Goal: Task Accomplishment & Management: Manage account settings

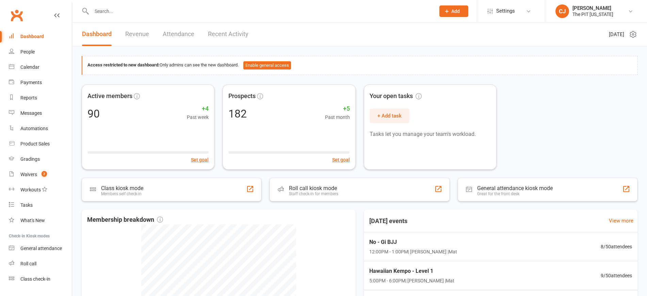
click at [114, 12] on input "text" at bounding box center [260, 11] width 341 height 10
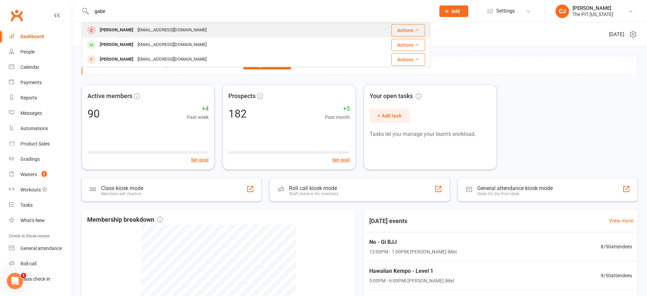
type input "gabe"
click at [128, 29] on div "[PERSON_NAME]" at bounding box center [117, 30] width 38 height 10
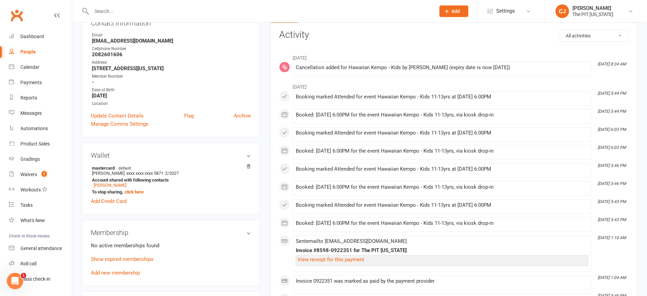
scroll to position [86, 0]
click at [139, 258] on link "Show expired memberships" at bounding box center [122, 258] width 63 height 6
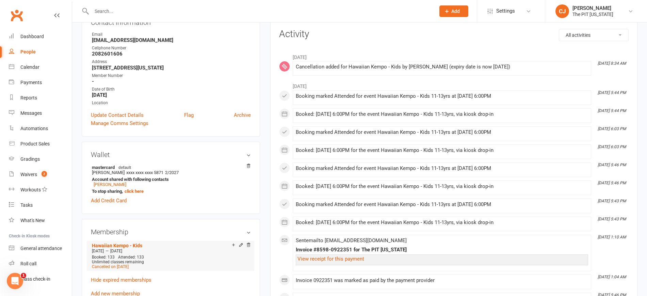
scroll to position [91, 0]
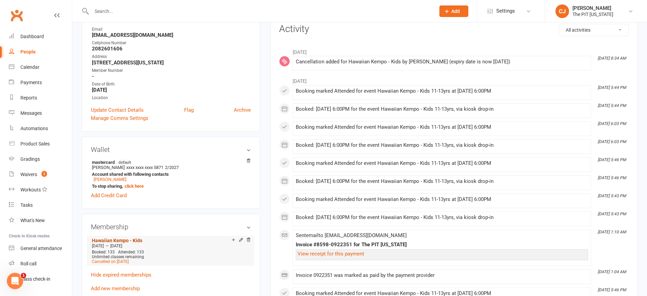
click at [125, 238] on link "Hawaiian Kempo - Kids" at bounding box center [117, 240] width 50 height 5
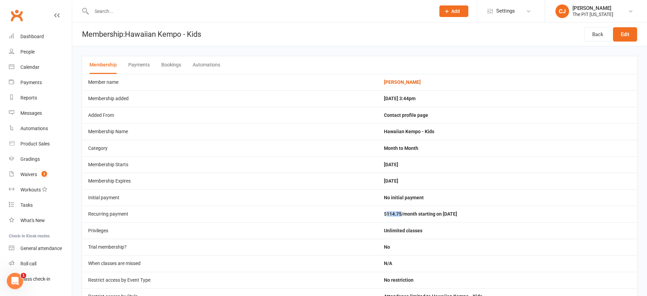
drag, startPoint x: 406, startPoint y: 212, endPoint x: 391, endPoint y: 212, distance: 15.3
click at [391, 212] on td "$114.75/month starting on [DATE]" at bounding box center [508, 214] width 260 height 16
copy td "114.75"
click at [116, 13] on input "text" at bounding box center [260, 11] width 341 height 10
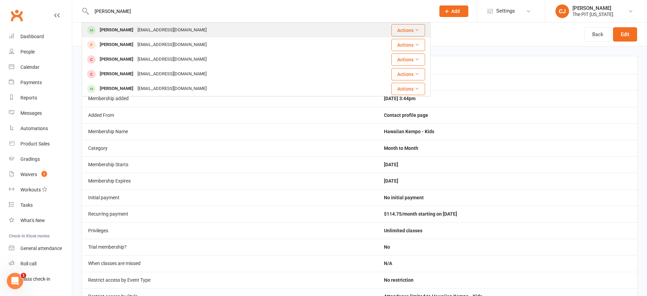
type input "[PERSON_NAME]"
click at [131, 27] on div "Ethan Petersen" at bounding box center [117, 30] width 38 height 10
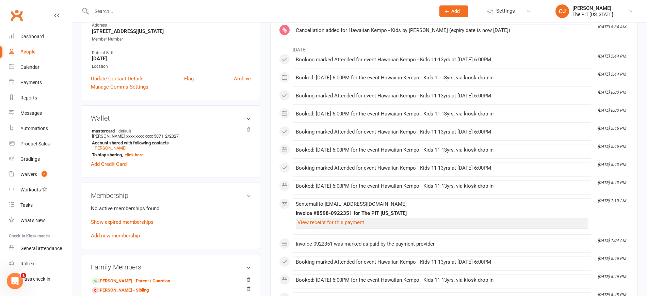
scroll to position [145, 0]
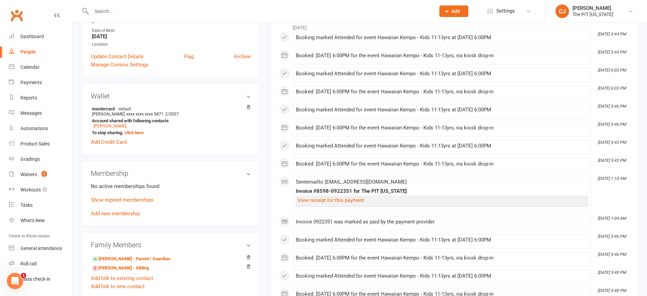
click at [126, 207] on div "No active memberships found Show expired memberships Add new membership" at bounding box center [171, 199] width 160 height 35
click at [117, 212] on link "Add new membership" at bounding box center [115, 213] width 49 height 6
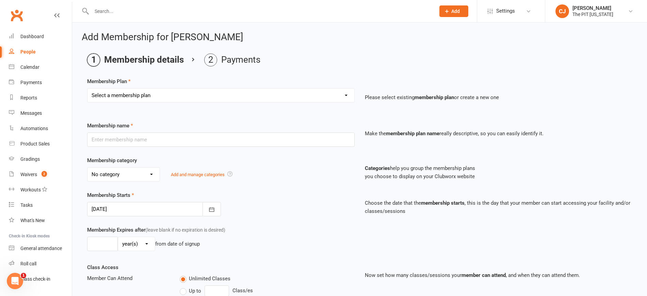
click at [142, 93] on select "Select a membership plan Create new Membership Plan Free Trial Class Mat Fee Ba…" at bounding box center [221, 96] width 267 height 14
select select "5"
click at [88, 89] on select "Select a membership plan Create new Membership Plan Free Trial Class Mat Fee Ba…" at bounding box center [221, 96] width 267 height 14
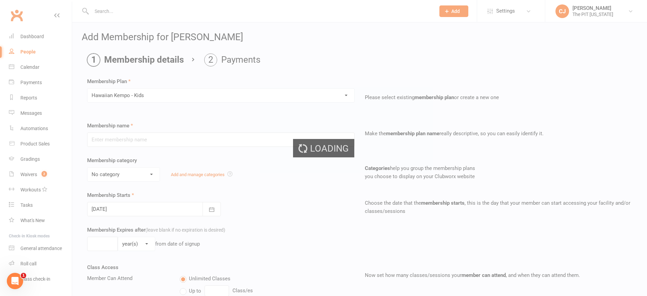
type input "Hawaiian Kempo - Kids"
select select "4"
type input "0"
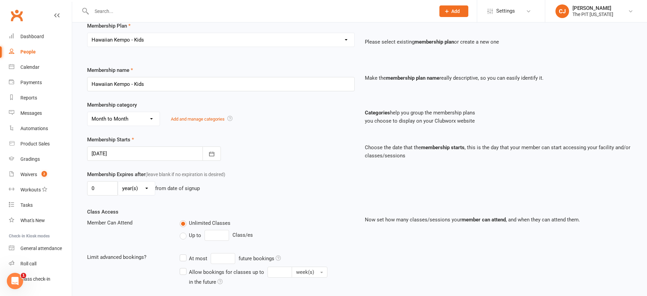
scroll to position [57, 0]
click at [144, 153] on div at bounding box center [154, 152] width 134 height 14
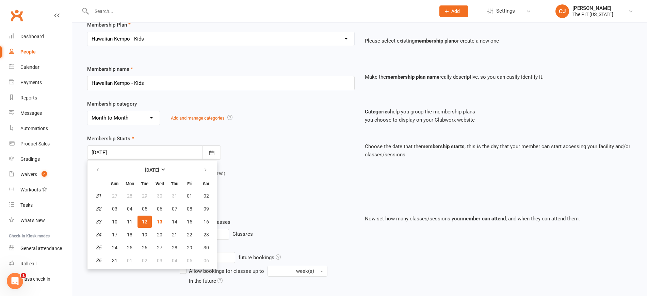
click at [142, 221] on span "12" at bounding box center [144, 221] width 5 height 5
type input "12 Aug 2025"
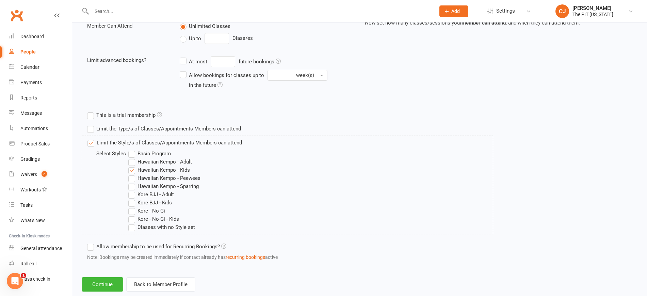
scroll to position [268, 0]
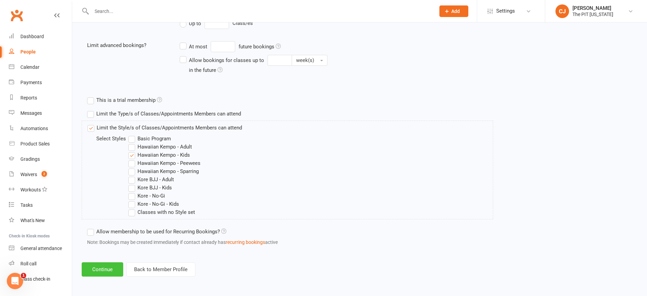
click at [104, 264] on button "Continue" at bounding box center [103, 269] width 42 height 14
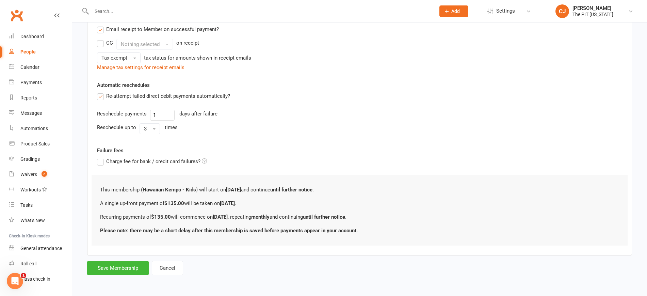
scroll to position [0, 0]
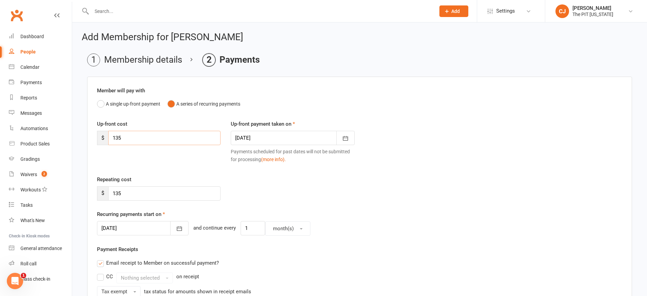
click at [143, 142] on input "135" at bounding box center [164, 138] width 112 height 14
paste input "14.7"
type input "114.75"
click at [130, 196] on input "135" at bounding box center [164, 193] width 112 height 14
paste input "14.7"
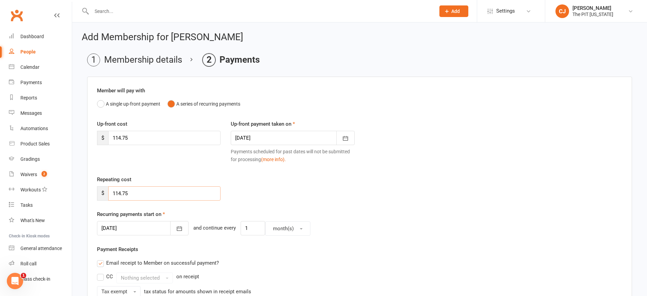
type input "114.75"
click at [289, 133] on div at bounding box center [293, 138] width 124 height 14
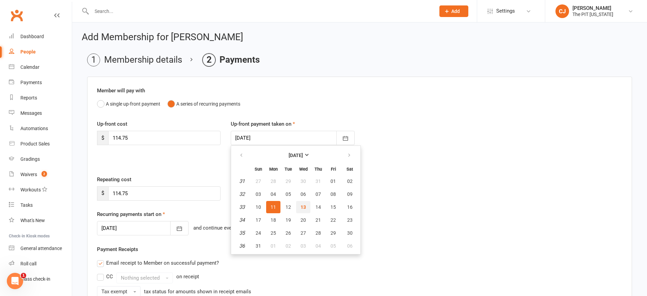
click at [304, 205] on span "13" at bounding box center [303, 206] width 5 height 5
type input "13 Aug 2025"
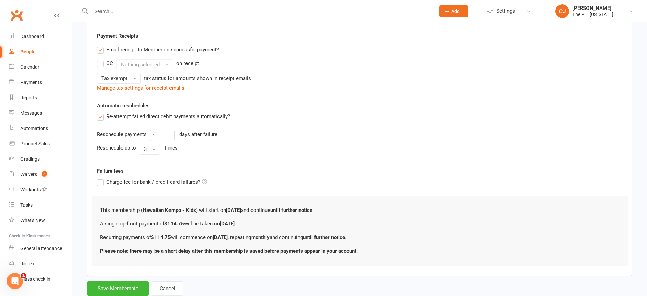
scroll to position [213, 0]
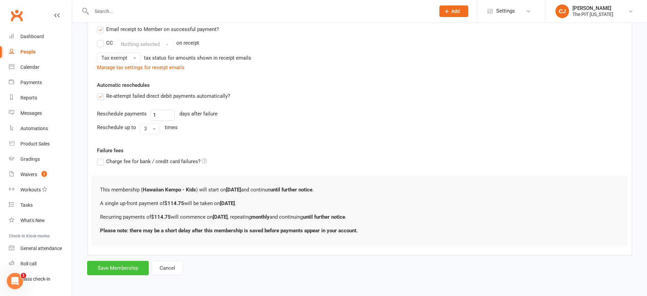
click at [134, 266] on button "Save Membership" at bounding box center [118, 268] width 62 height 14
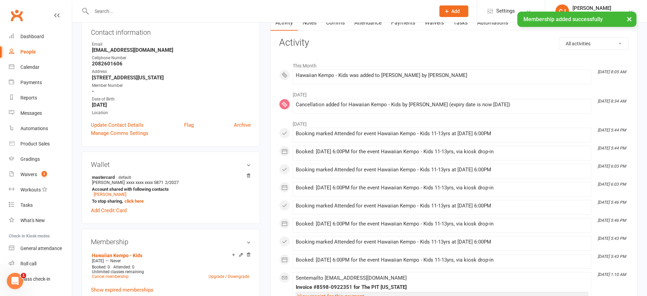
scroll to position [73, 0]
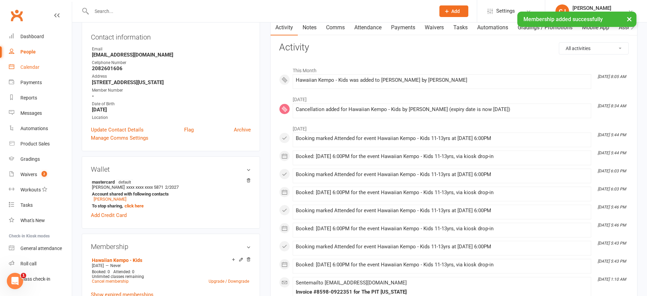
click at [19, 66] on link "Calendar" at bounding box center [40, 67] width 63 height 15
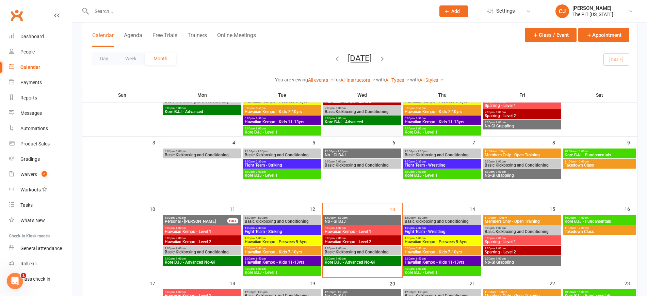
scroll to position [119, 0]
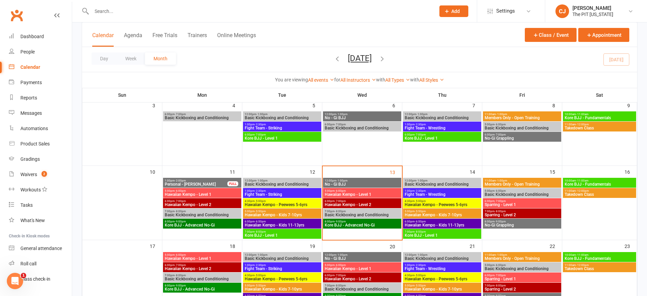
click at [294, 223] on span "Hawaiian Kempo - Kids 11-13yrs" at bounding box center [283, 225] width 76 height 4
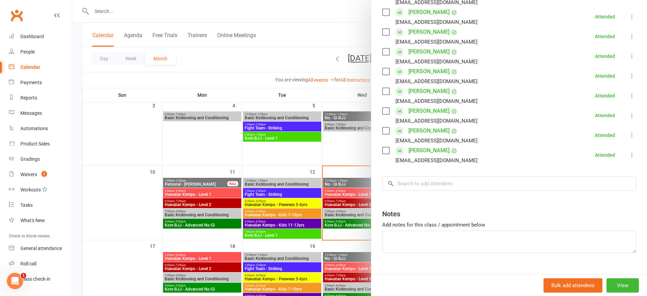
scroll to position [271, 0]
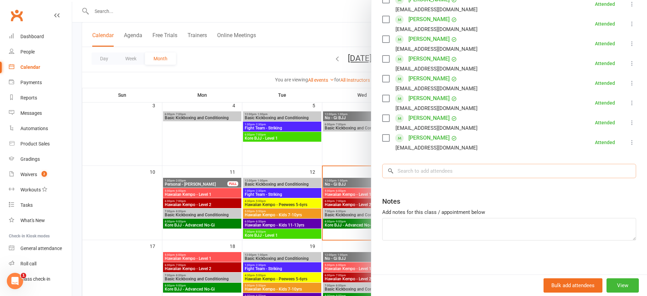
click at [435, 173] on input "search" at bounding box center [509, 171] width 254 height 14
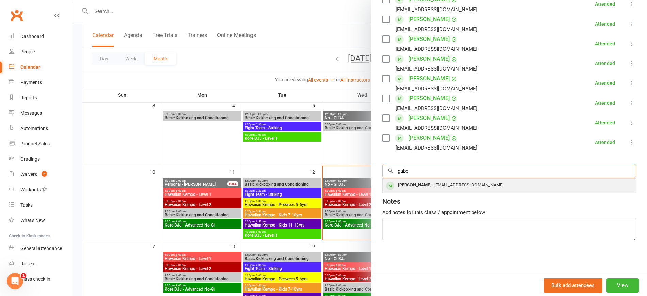
type input "gabe"
click at [412, 186] on div "Gabe Petersen" at bounding box center [414, 185] width 39 height 10
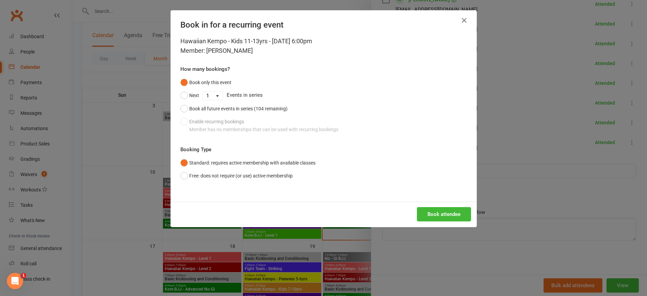
click at [440, 225] on div "Book attendee" at bounding box center [324, 214] width 306 height 25
click at [439, 218] on button "Book attendee" at bounding box center [444, 214] width 54 height 14
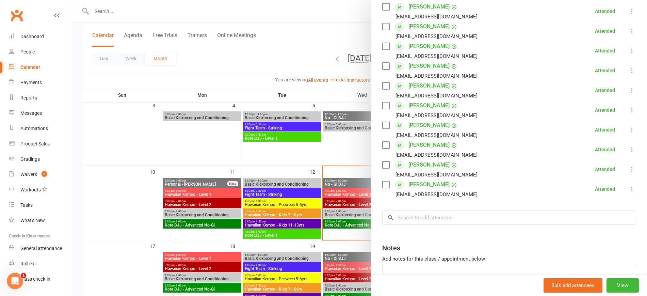
scroll to position [225, 0]
click at [411, 214] on input "search" at bounding box center [509, 216] width 254 height 14
type input "jude th"
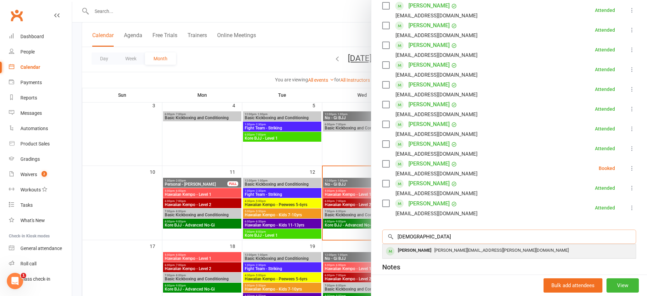
type input "jude"
click at [419, 249] on div "Jude Thorn" at bounding box center [414, 251] width 39 height 10
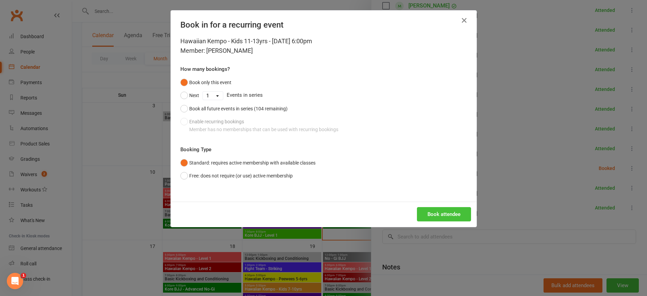
click at [452, 214] on button "Book attendee" at bounding box center [444, 214] width 54 height 14
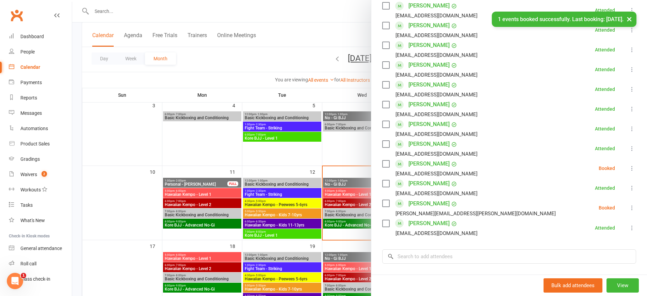
click at [629, 171] on icon at bounding box center [632, 168] width 7 height 7
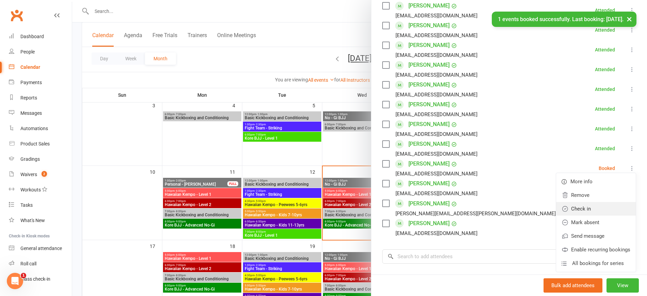
click at [567, 208] on link "Check in" at bounding box center [597, 209] width 80 height 14
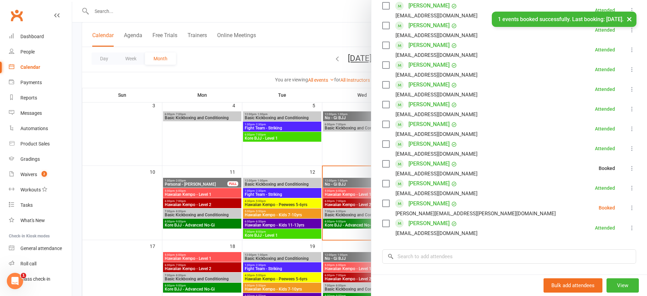
click at [629, 208] on icon at bounding box center [632, 207] width 7 height 7
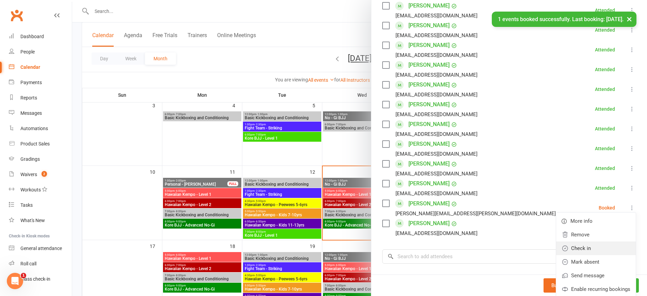
click at [568, 249] on link "Check in" at bounding box center [597, 248] width 80 height 14
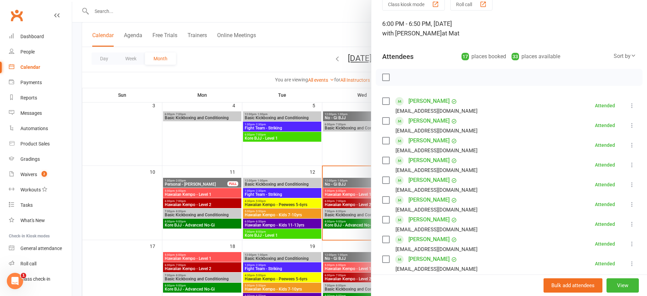
scroll to position [0, 0]
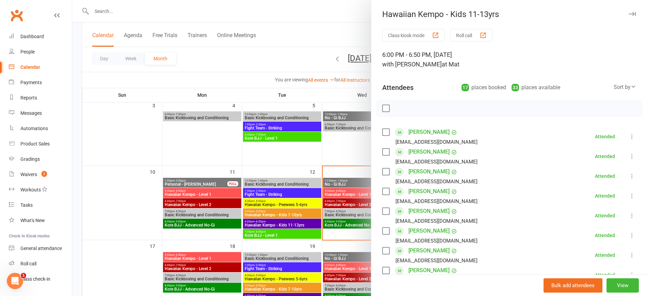
click at [629, 14] on icon "button" at bounding box center [632, 14] width 7 height 4
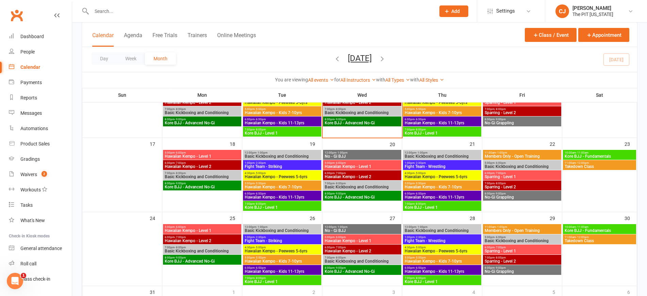
scroll to position [172, 0]
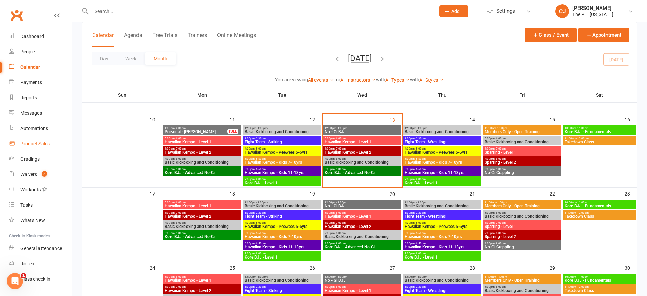
click at [35, 141] on div "Product Sales" at bounding box center [34, 143] width 29 height 5
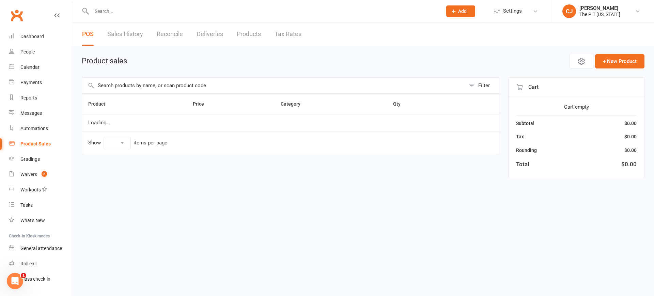
select select "100"
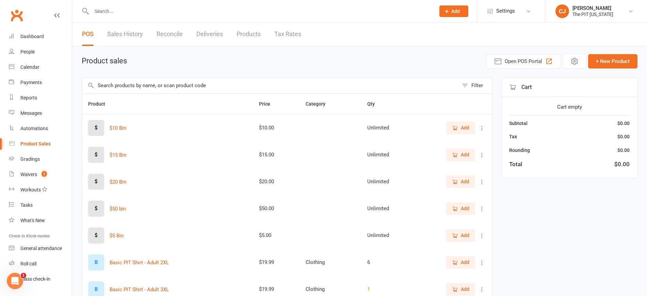
click at [127, 31] on link "Sales History" at bounding box center [125, 34] width 36 height 24
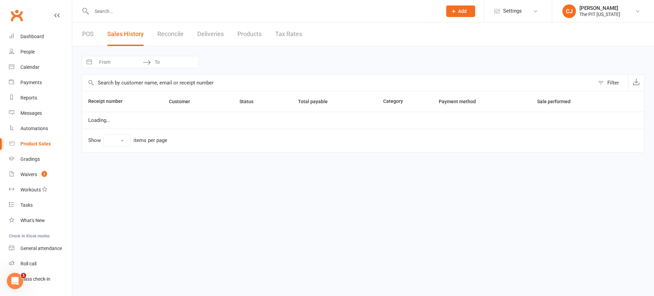
select select "100"
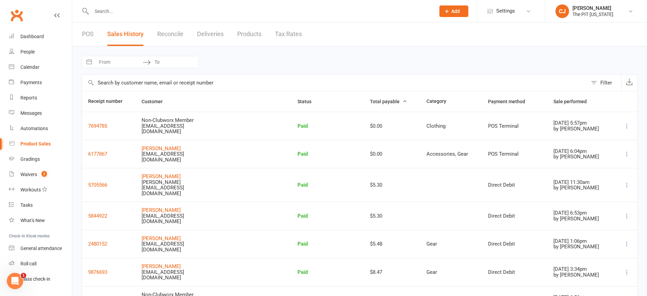
click at [169, 32] on link "Reconcile" at bounding box center [170, 34] width 26 height 24
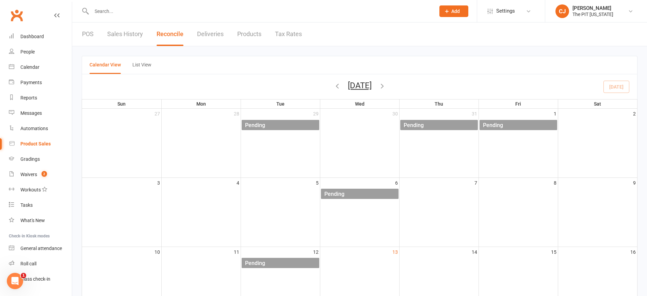
click at [128, 34] on link "Sales History" at bounding box center [125, 34] width 36 height 24
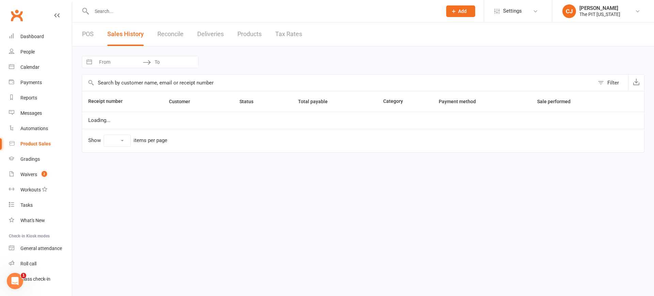
select select "100"
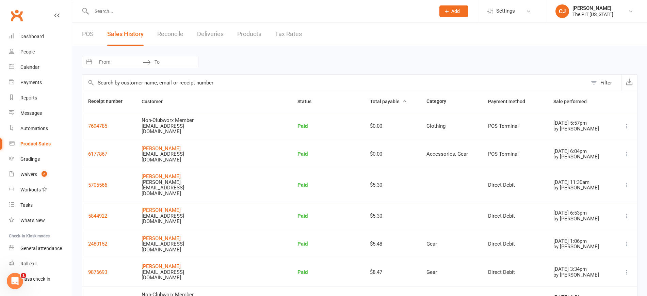
click at [110, 58] on input "From" at bounding box center [118, 62] width 47 height 12
select select "6"
select select "2025"
select select "7"
select select "2025"
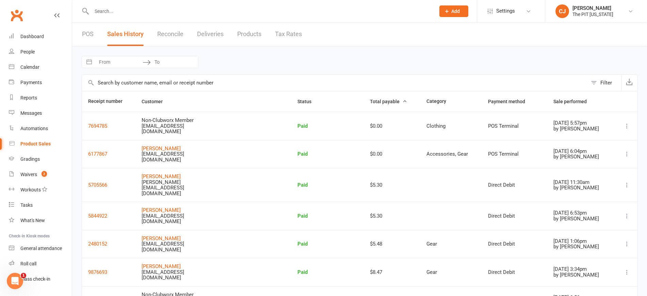
select select "8"
select select "2025"
select select "9"
select select "2025"
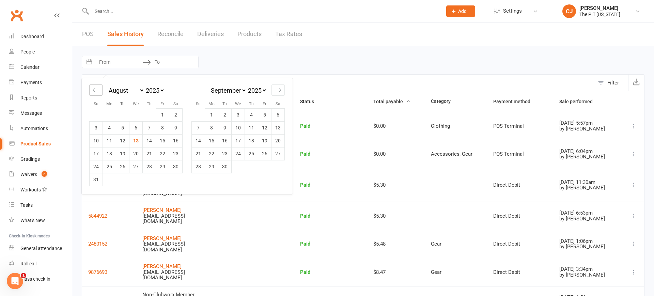
click at [96, 89] on icon "Move backward to switch to the previous month." at bounding box center [96, 90] width 6 height 6
select select "5"
select select "2025"
click at [96, 89] on icon "Move backward to switch to the previous month." at bounding box center [96, 90] width 6 height 6
select select "4"
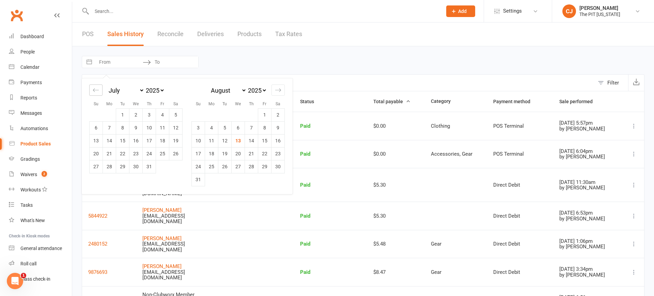
select select "2025"
click at [96, 89] on icon "Move backward to switch to the previous month." at bounding box center [96, 90] width 6 height 6
select select "3"
select select "2025"
click at [96, 89] on icon "Move backward to switch to the previous month." at bounding box center [96, 90] width 6 height 6
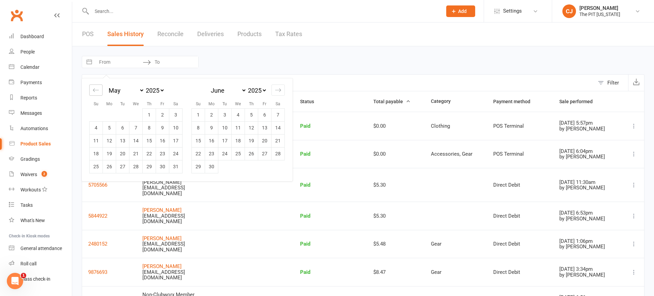
select select "2"
select select "2025"
click at [96, 89] on icon "Move backward to switch to the previous month." at bounding box center [96, 90] width 6 height 6
select select "1"
select select "2025"
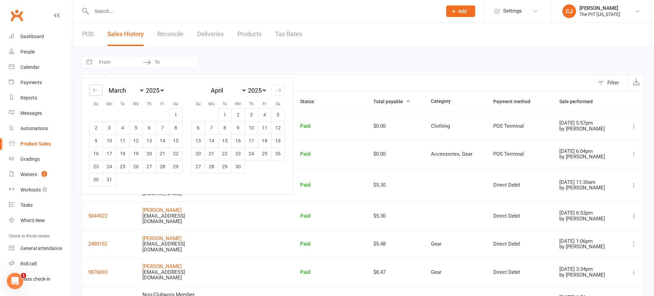
click at [96, 89] on icon "Move backward to switch to the previous month." at bounding box center [96, 90] width 6 height 6
select select "2025"
click at [96, 89] on icon "Move backward to switch to the previous month." at bounding box center [96, 90] width 6 height 6
select select "11"
select select "2024"
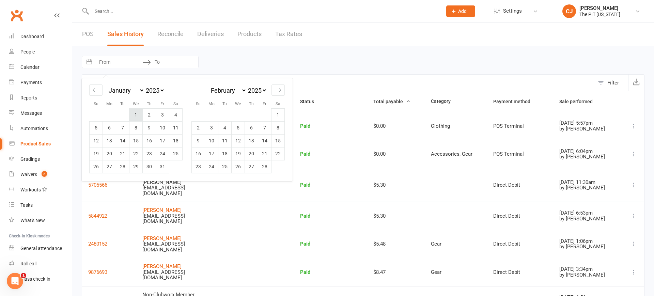
click at [136, 117] on td "1" at bounding box center [135, 114] width 13 height 13
type input "01 Jan 2025"
click at [170, 60] on input "To" at bounding box center [174, 62] width 47 height 12
click at [282, 89] on div "Move forward to switch to the next month." at bounding box center [277, 89] width 13 height 11
select select "3"
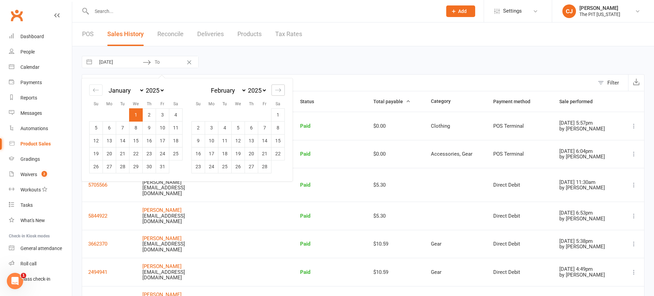
select select "2025"
click at [282, 89] on div "Move forward to switch to the next month." at bounding box center [277, 89] width 13 height 11
select select "4"
select select "2025"
click at [282, 89] on div "Move forward to switch to the next month." at bounding box center [277, 89] width 13 height 11
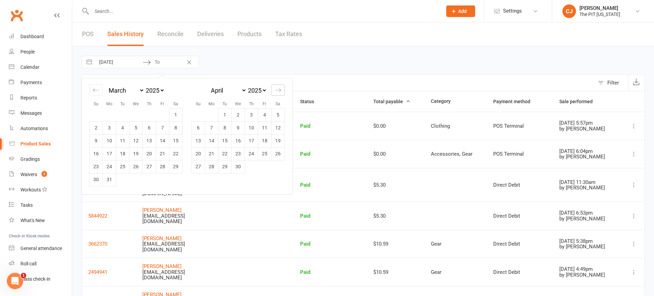
select select "5"
select select "2025"
click at [282, 89] on div "Move forward to switch to the next month." at bounding box center [277, 89] width 13 height 11
select select "6"
select select "2025"
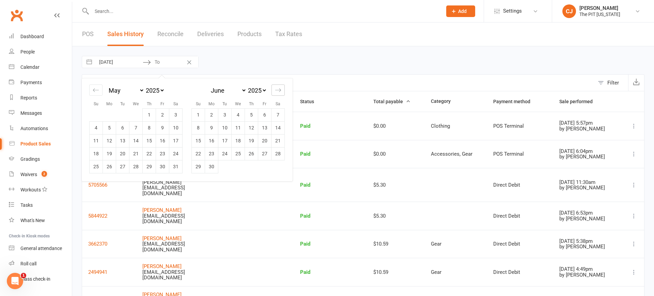
click at [282, 89] on div "Move forward to switch to the next month." at bounding box center [277, 89] width 13 height 11
select select "7"
select select "2025"
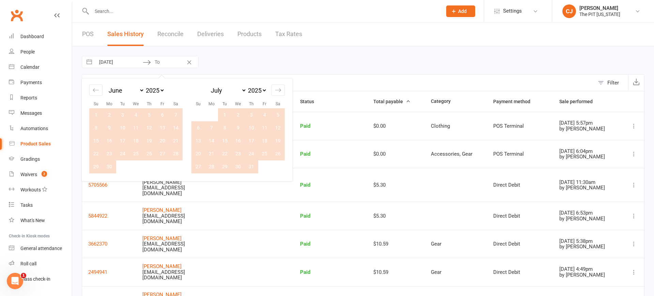
click at [254, 163] on td "31" at bounding box center [251, 166] width 13 height 13
type input "31 Jul 2025"
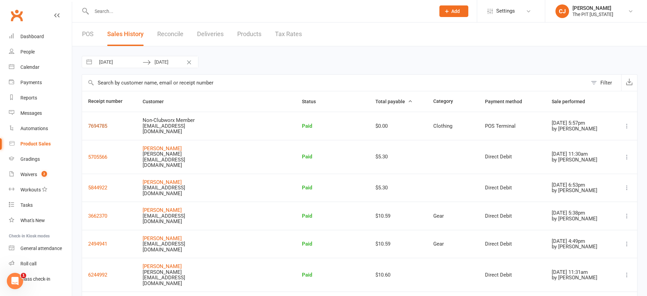
drag, startPoint x: 104, startPoint y: 124, endPoint x: 100, endPoint y: 124, distance: 4.4
click at [100, 124] on button "7694785" at bounding box center [97, 126] width 19 height 8
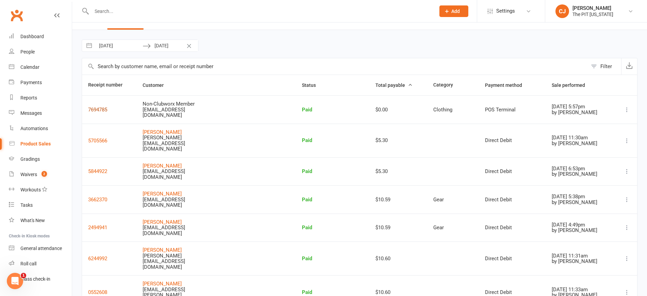
scroll to position [3, 0]
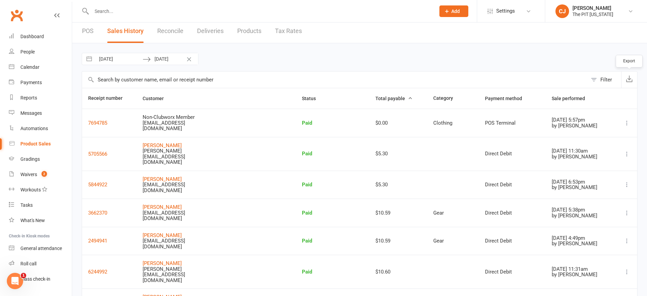
click at [631, 78] on icon "button" at bounding box center [629, 78] width 7 height 7
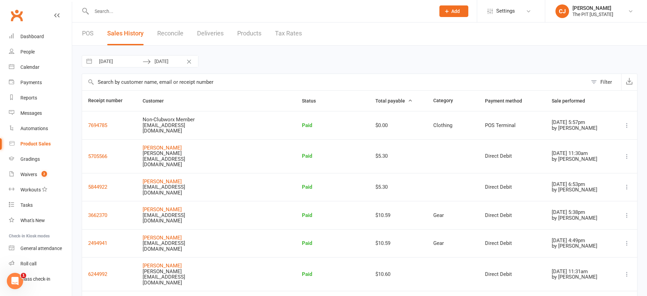
scroll to position [0, 0]
click at [262, 58] on div "01 Jan 2025 Navigate forward to interact with the calendar and select a date. P…" at bounding box center [360, 62] width 556 height 12
click at [554, 100] on span "Sale performed" at bounding box center [572, 101] width 41 height 5
click at [552, 103] on span "Sale performed" at bounding box center [572, 101] width 41 height 5
click at [552, 102] on span "Sale performed" at bounding box center [572, 101] width 41 height 5
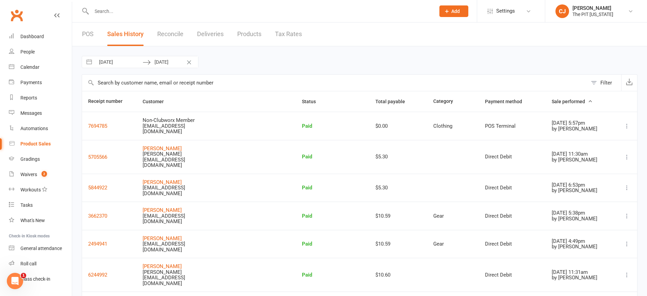
click at [563, 100] on span "Sale performed" at bounding box center [572, 101] width 41 height 5
click at [598, 78] on button "Filter" at bounding box center [605, 83] width 34 height 16
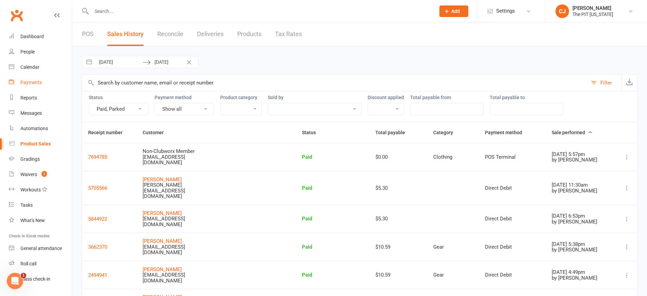
click at [29, 81] on div "Payments" at bounding box center [30, 82] width 21 height 5
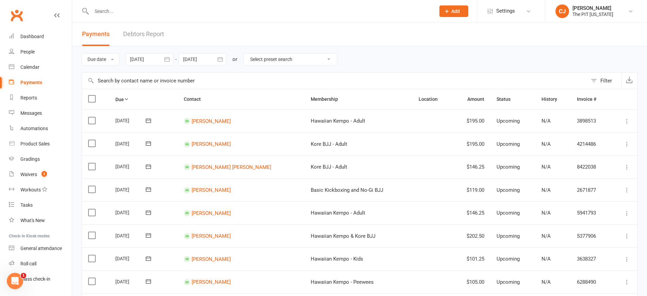
click at [144, 59] on div at bounding box center [150, 59] width 48 height 12
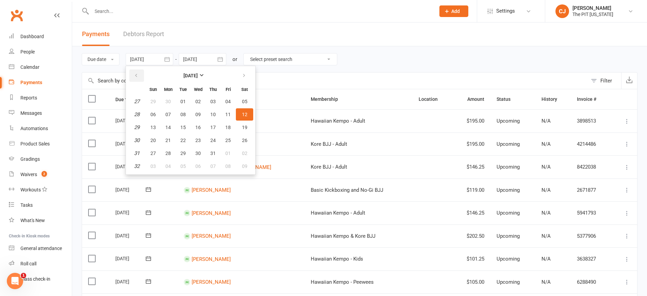
click at [139, 77] on icon "button" at bounding box center [136, 75] width 5 height 5
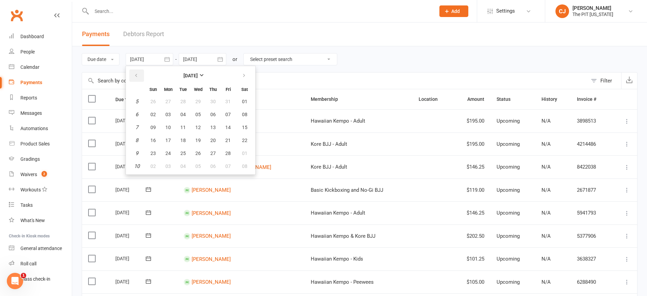
click at [139, 77] on icon "button" at bounding box center [136, 75] width 5 height 5
click at [195, 102] on button "01" at bounding box center [198, 101] width 14 height 12
type input "01 Jan 2025"
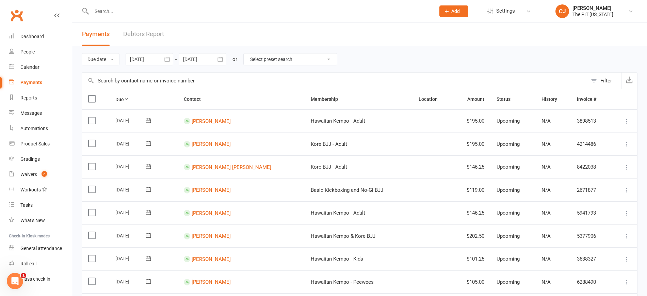
click at [219, 60] on icon "button" at bounding box center [220, 59] width 5 height 4
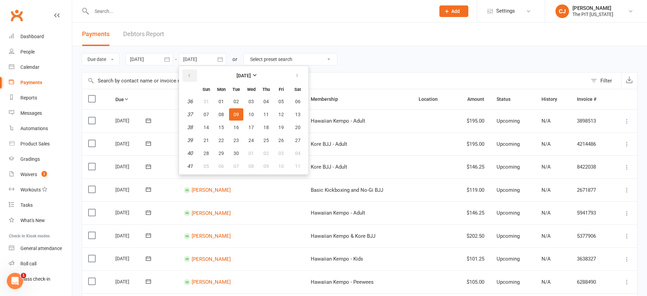
click at [194, 77] on button "button" at bounding box center [190, 75] width 15 height 12
click at [268, 155] on span "31" at bounding box center [266, 153] width 5 height 5
type input "31 Jul 2025"
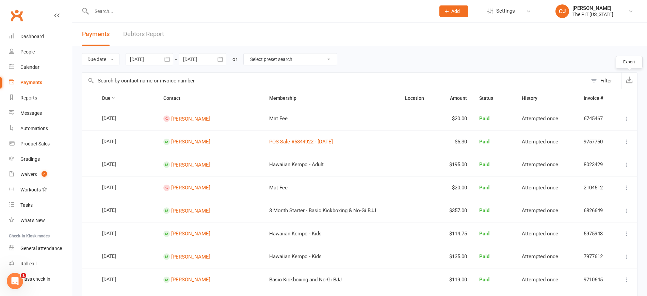
click at [627, 79] on icon "button" at bounding box center [629, 79] width 7 height 7
click at [498, 51] on div "Due date Due date Date paid Date failed 01 Jan 2025 December 2024 Sun Mon Tue W…" at bounding box center [360, 59] width 556 height 26
click at [603, 82] on div "Filter" at bounding box center [607, 81] width 12 height 8
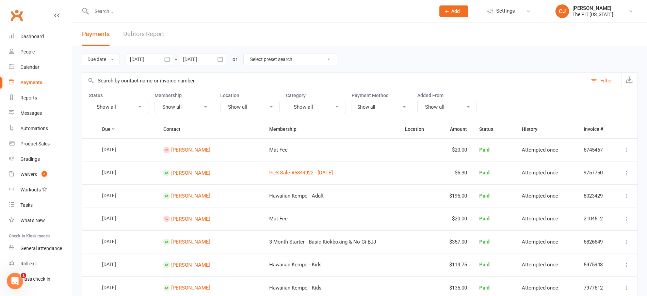
click at [324, 104] on button "Show all" at bounding box center [316, 107] width 60 height 12
click at [378, 110] on select "Show all No payment method Credit Card" at bounding box center [381, 107] width 59 height 12
click at [443, 104] on button "Show all" at bounding box center [448, 107] width 60 height 12
click at [446, 73] on input "text" at bounding box center [335, 81] width 506 height 16
click at [448, 109] on button "Show all" at bounding box center [448, 107] width 60 height 12
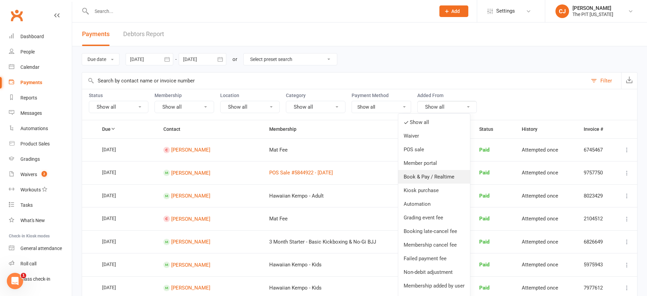
scroll to position [43, 0]
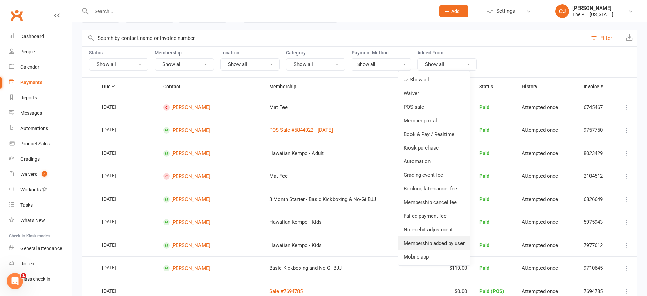
click at [431, 241] on link "Membership added by user" at bounding box center [434, 243] width 72 height 14
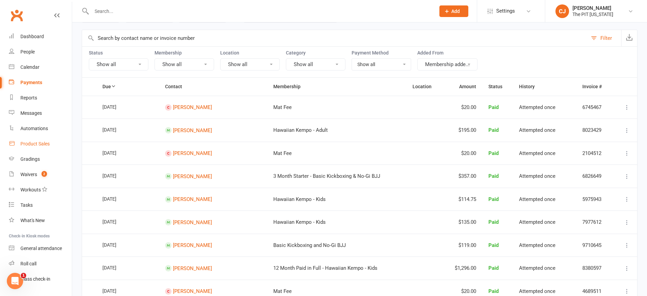
click at [26, 140] on link "Product Sales" at bounding box center [40, 143] width 63 height 15
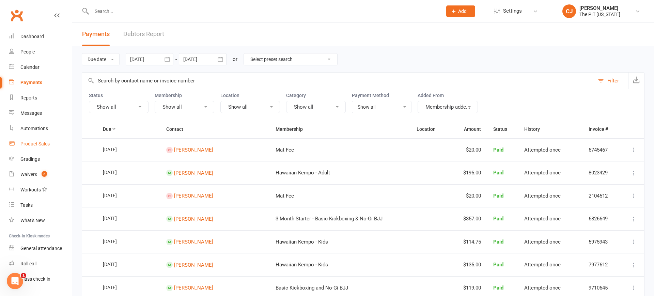
select select "100"
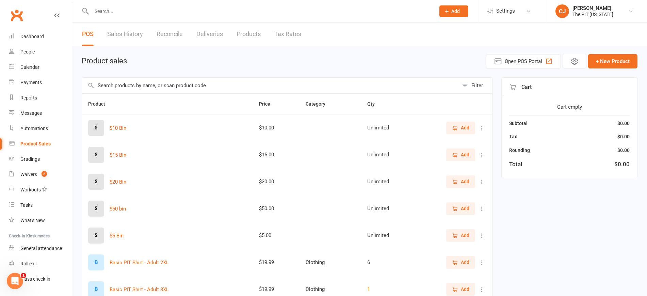
click at [241, 32] on link "Products" at bounding box center [249, 34] width 24 height 24
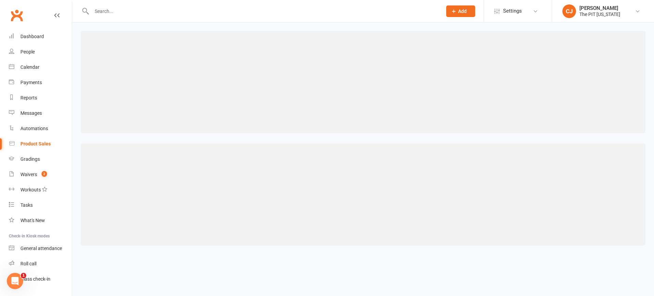
select select "100"
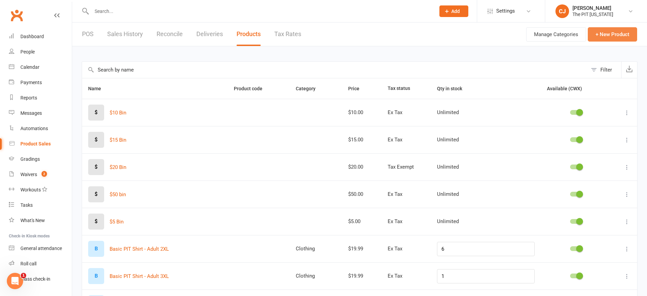
click at [604, 29] on button "+ New Product" at bounding box center [612, 34] width 49 height 14
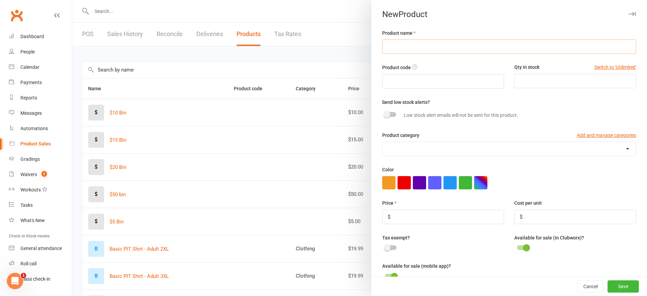
click at [428, 43] on input "text" at bounding box center [509, 47] width 254 height 14
type input "BJJ Belt"
click at [515, 81] on input "number" at bounding box center [576, 81] width 122 height 14
type input "82"
click at [529, 222] on input "number" at bounding box center [576, 217] width 122 height 14
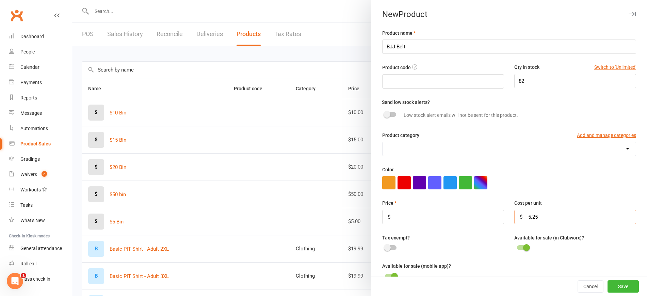
type input "5.25"
click at [438, 222] on input "number" at bounding box center [443, 217] width 122 height 14
type input "10"
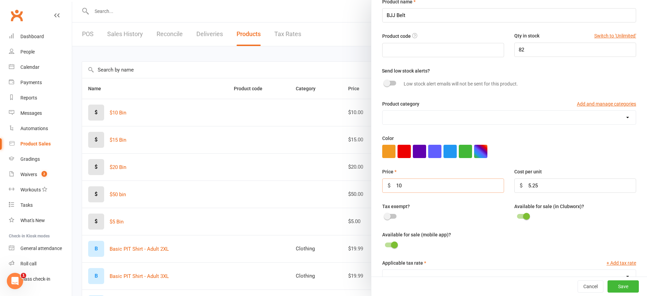
scroll to position [114, 0]
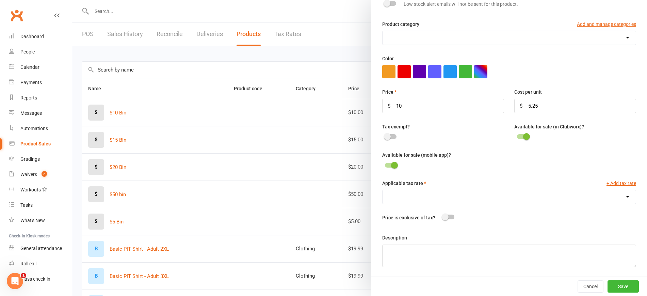
click at [416, 197] on select "Idaho State Tax (6.0%)" at bounding box center [509, 197] width 253 height 14
select select "1370"
click at [383, 190] on select "Idaho State Tax (6.0%)" at bounding box center [509, 197] width 253 height 14
click at [444, 215] on span at bounding box center [445, 217] width 7 height 7
click at [443, 216] on input "checkbox" at bounding box center [443, 216] width 0 height 0
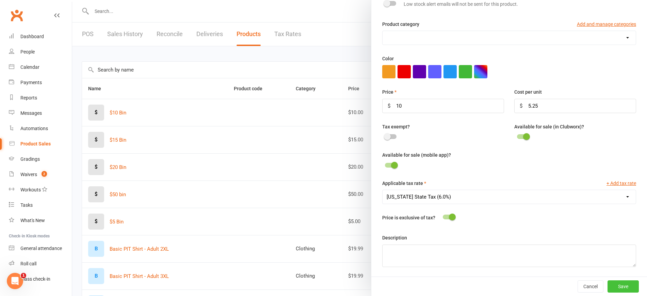
click at [608, 285] on button "Save" at bounding box center [623, 286] width 31 height 12
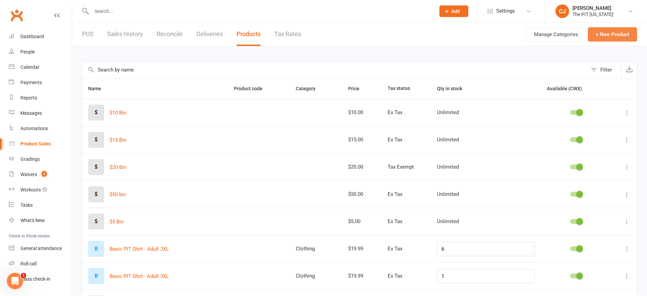
click at [598, 38] on button "+ New Product" at bounding box center [612, 34] width 49 height 14
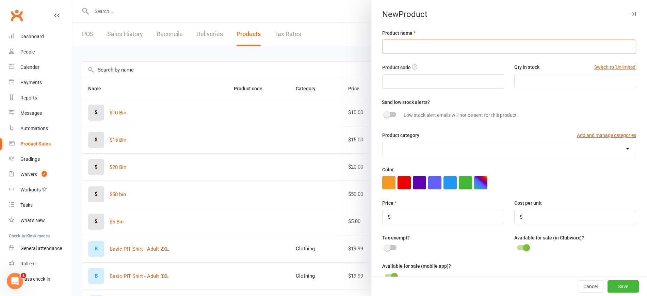
click at [420, 46] on input "text" at bounding box center [509, 47] width 254 height 14
type input "HK Belts"
click at [554, 81] on input "number" at bounding box center [576, 81] width 122 height 14
type input "88"
click at [610, 145] on select "Accessories Clothing Gear" at bounding box center [509, 149] width 253 height 14
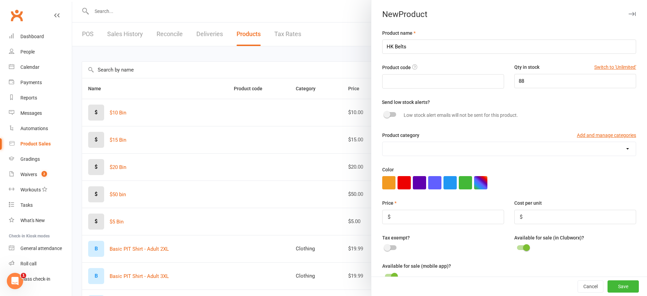
select select "3125"
click at [383, 143] on select "Accessories Clothing Gear" at bounding box center [509, 149] width 253 height 14
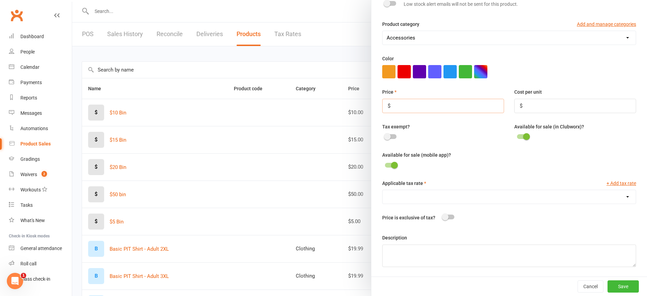
click at [461, 100] on input "number" at bounding box center [443, 106] width 122 height 14
type input "10"
click at [526, 100] on input "number" at bounding box center [576, 106] width 122 height 14
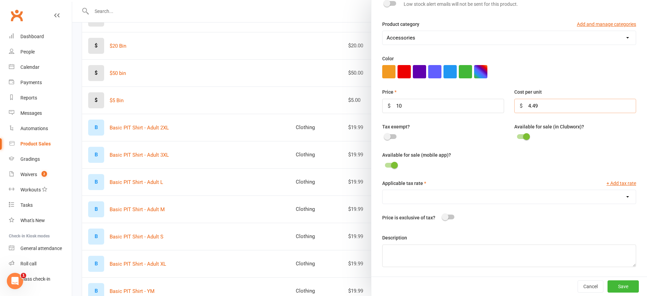
scroll to position [128, 0]
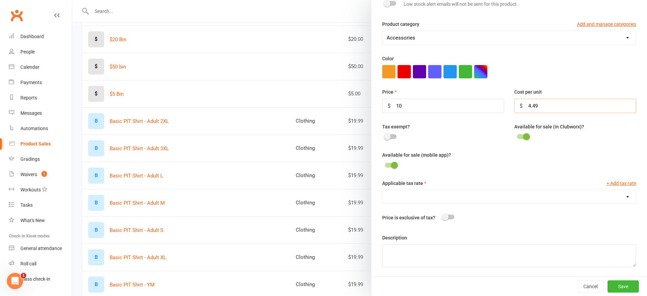
type input "4.49"
drag, startPoint x: 479, startPoint y: 191, endPoint x: 482, endPoint y: 200, distance: 8.7
click at [479, 191] on select "Idaho State Tax (6.0%)" at bounding box center [509, 197] width 253 height 14
select select "1370"
click at [383, 190] on select "Idaho State Tax (6.0%)" at bounding box center [509, 197] width 253 height 14
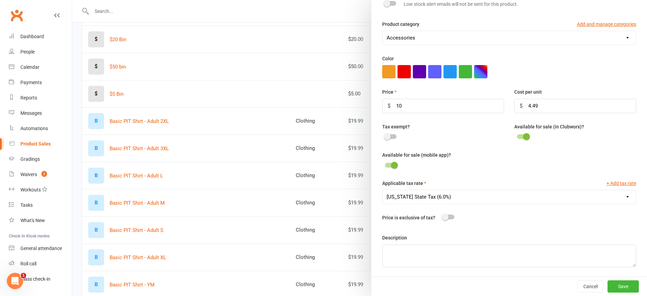
click at [446, 215] on div at bounding box center [449, 217] width 12 height 5
click at [443, 216] on input "checkbox" at bounding box center [443, 216] width 0 height 0
click at [614, 281] on button "Save" at bounding box center [623, 286] width 31 height 12
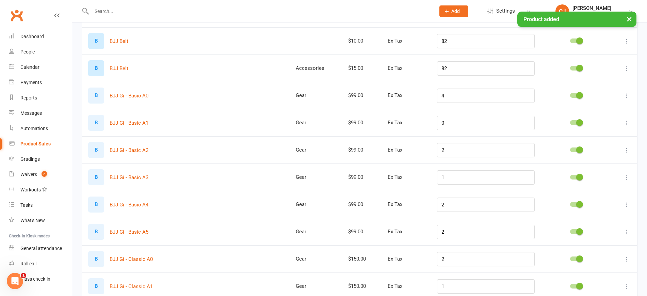
scroll to position [383, 0]
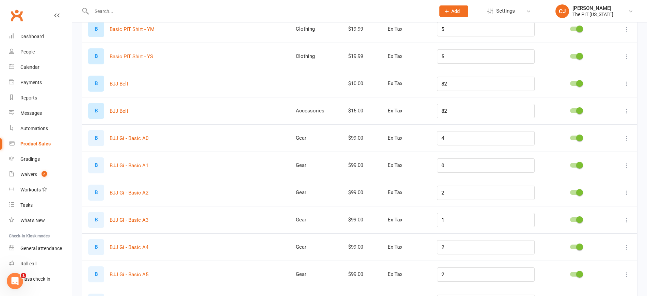
click at [629, 83] on icon at bounding box center [627, 83] width 7 height 7
click at [597, 122] on link "Delete product" at bounding box center [590, 125] width 67 height 14
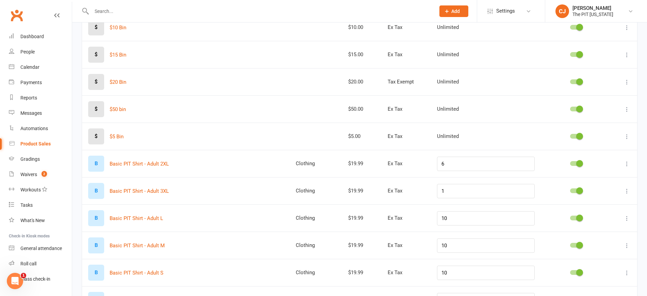
scroll to position [0, 0]
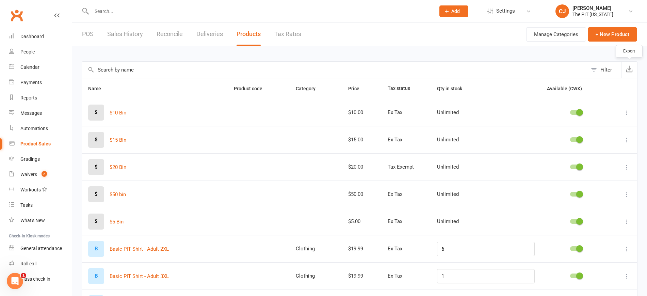
click at [635, 70] on button "button" at bounding box center [630, 70] width 16 height 16
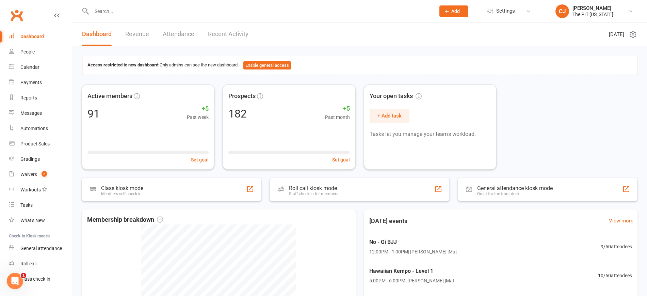
click at [114, 14] on input "text" at bounding box center [260, 11] width 341 height 10
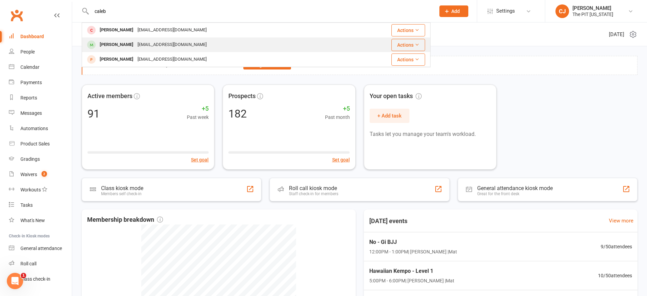
type input "caleb"
click at [120, 41] on div "[PERSON_NAME]" at bounding box center [117, 45] width 38 height 10
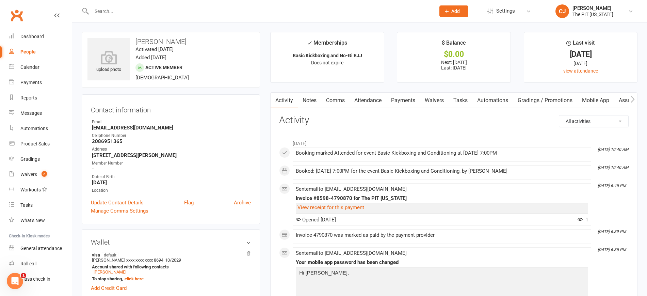
click at [399, 96] on link "Payments" at bounding box center [404, 101] width 34 height 16
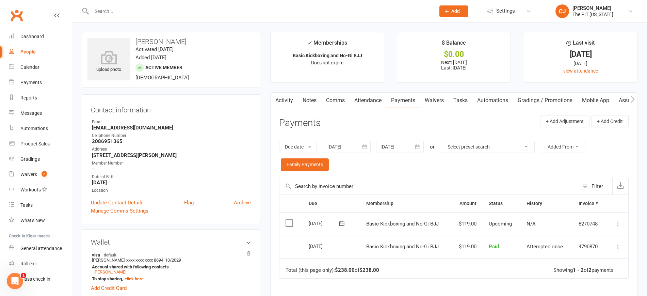
click at [343, 224] on icon at bounding box center [342, 223] width 7 height 7
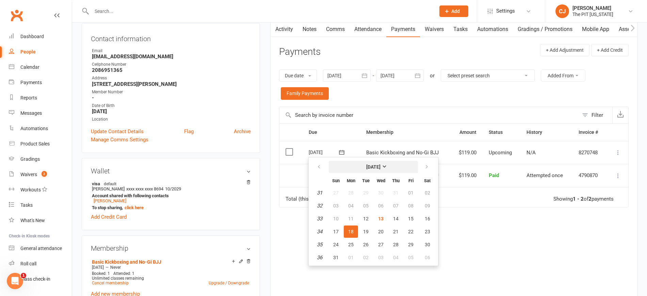
scroll to position [85, 0]
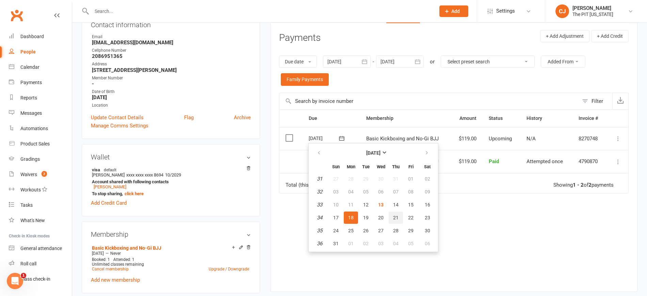
click at [391, 218] on button "21" at bounding box center [396, 218] width 14 height 12
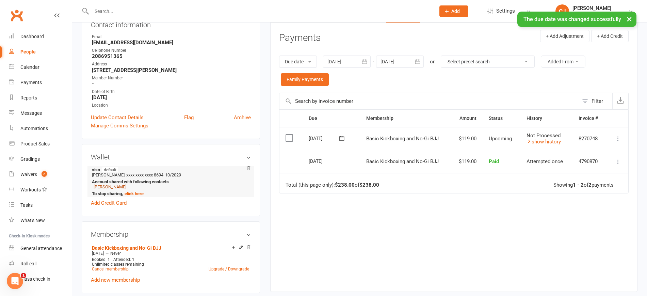
click at [112, 185] on link "[PERSON_NAME]" at bounding box center [110, 186] width 33 height 5
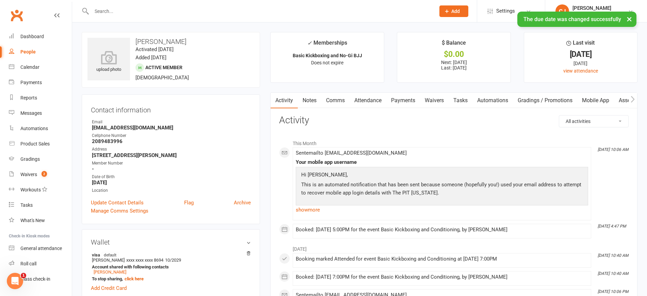
click at [396, 104] on link "Payments" at bounding box center [404, 101] width 34 height 16
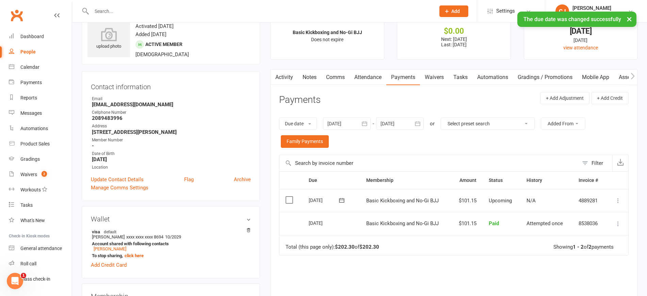
scroll to position [85, 0]
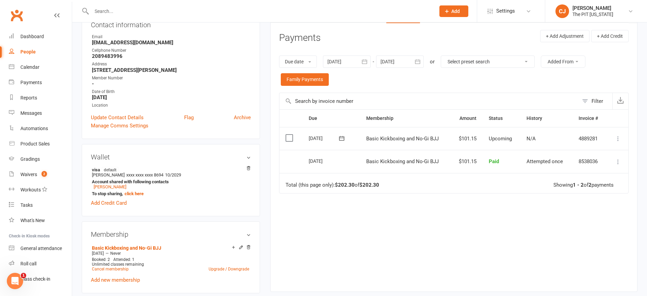
click at [340, 138] on icon at bounding box center [341, 138] width 5 height 4
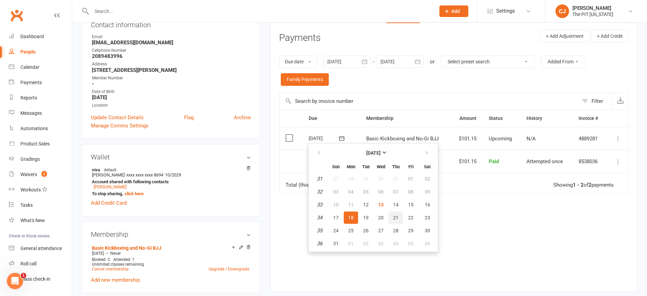
click at [394, 218] on span "21" at bounding box center [395, 217] width 5 height 5
